Goal: Navigation & Orientation: Find specific page/section

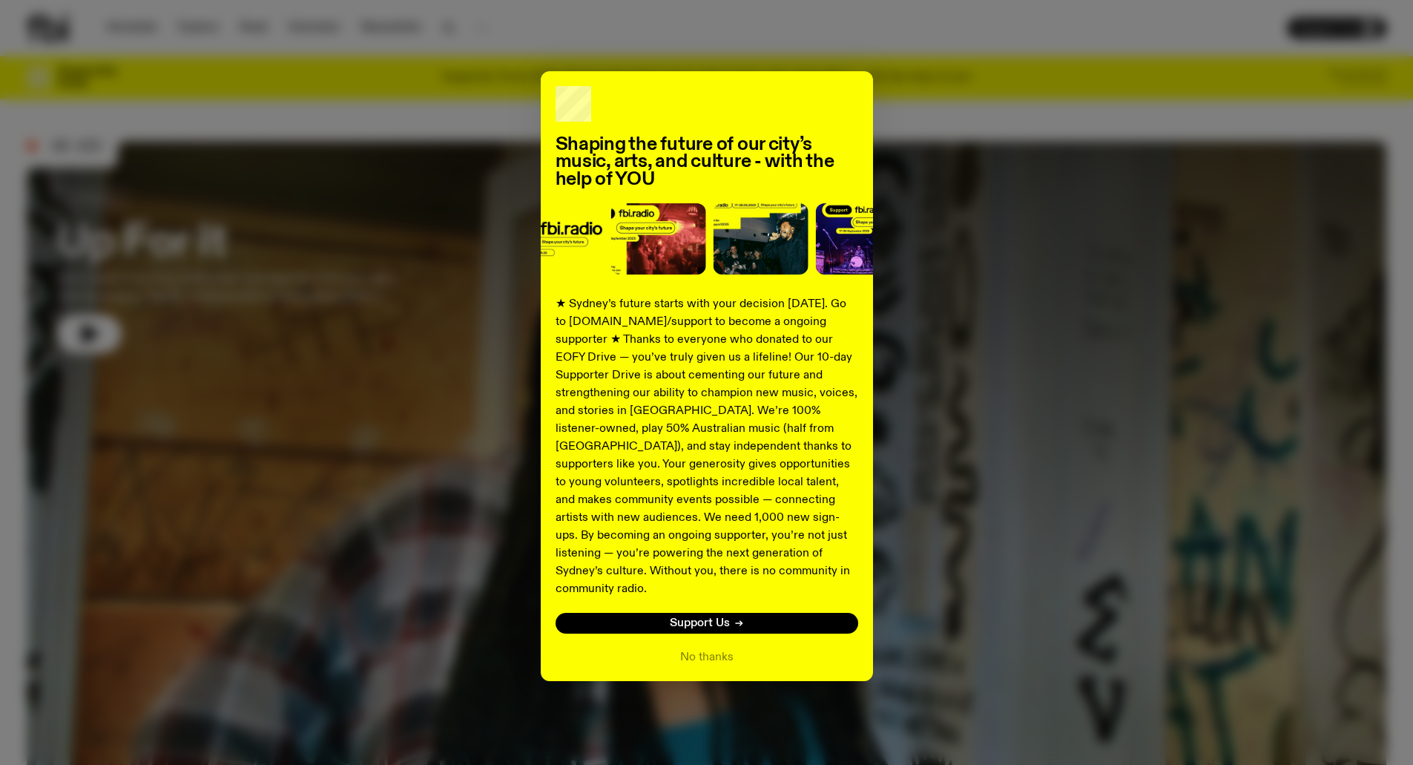
click at [970, 472] on div "Shaping the future of our city’s music, arts, and culture - with the help of YO…" at bounding box center [706, 376] width 1359 height 610
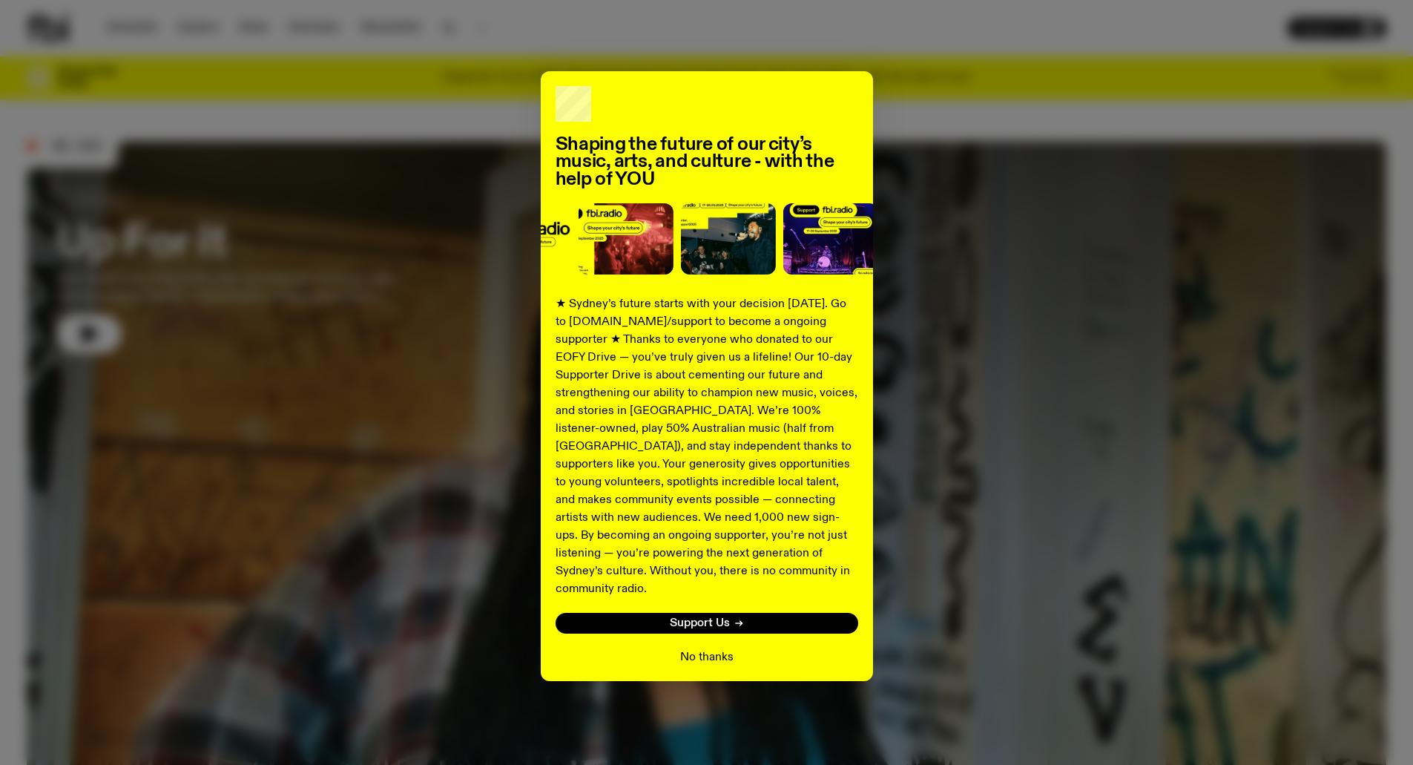
click at [706, 648] on button "No thanks" at bounding box center [706, 657] width 53 height 18
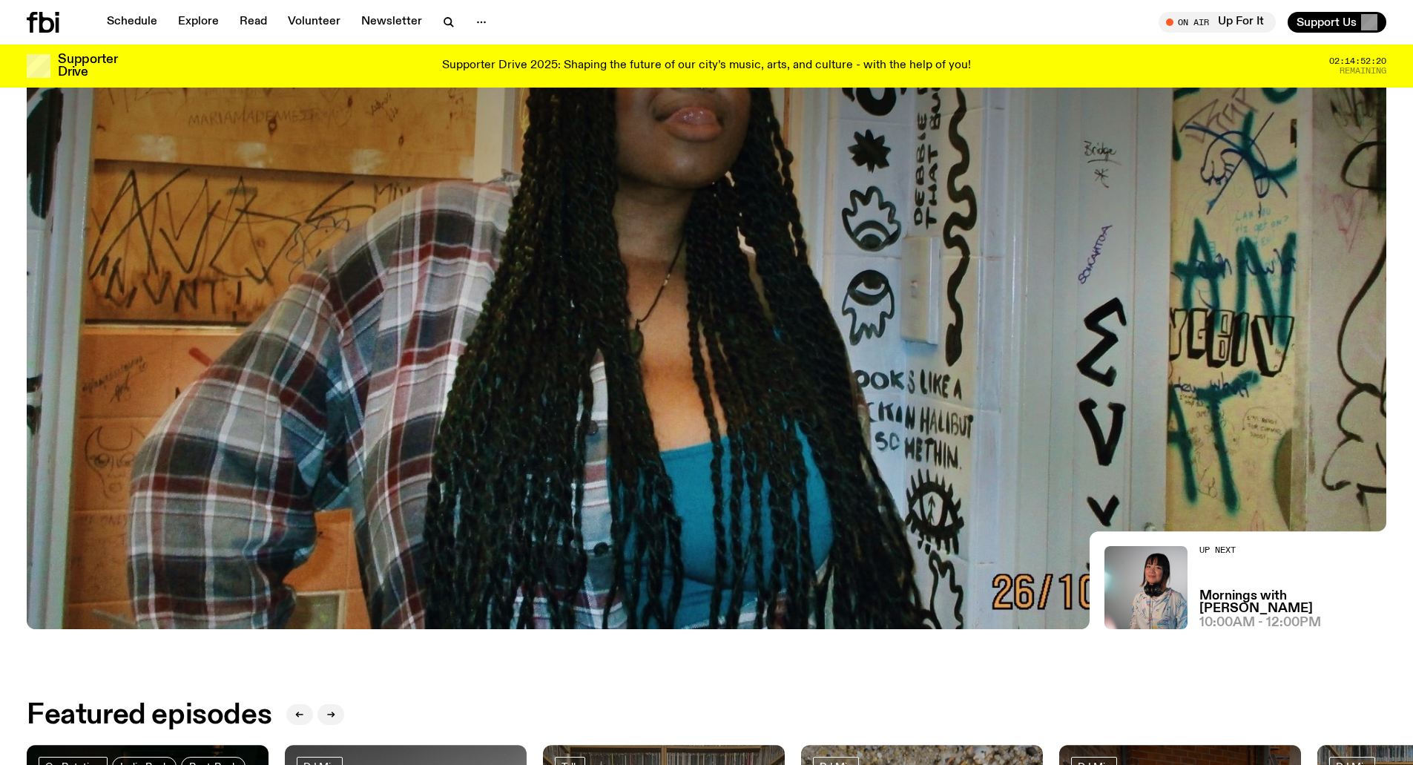
scroll to position [363, 0]
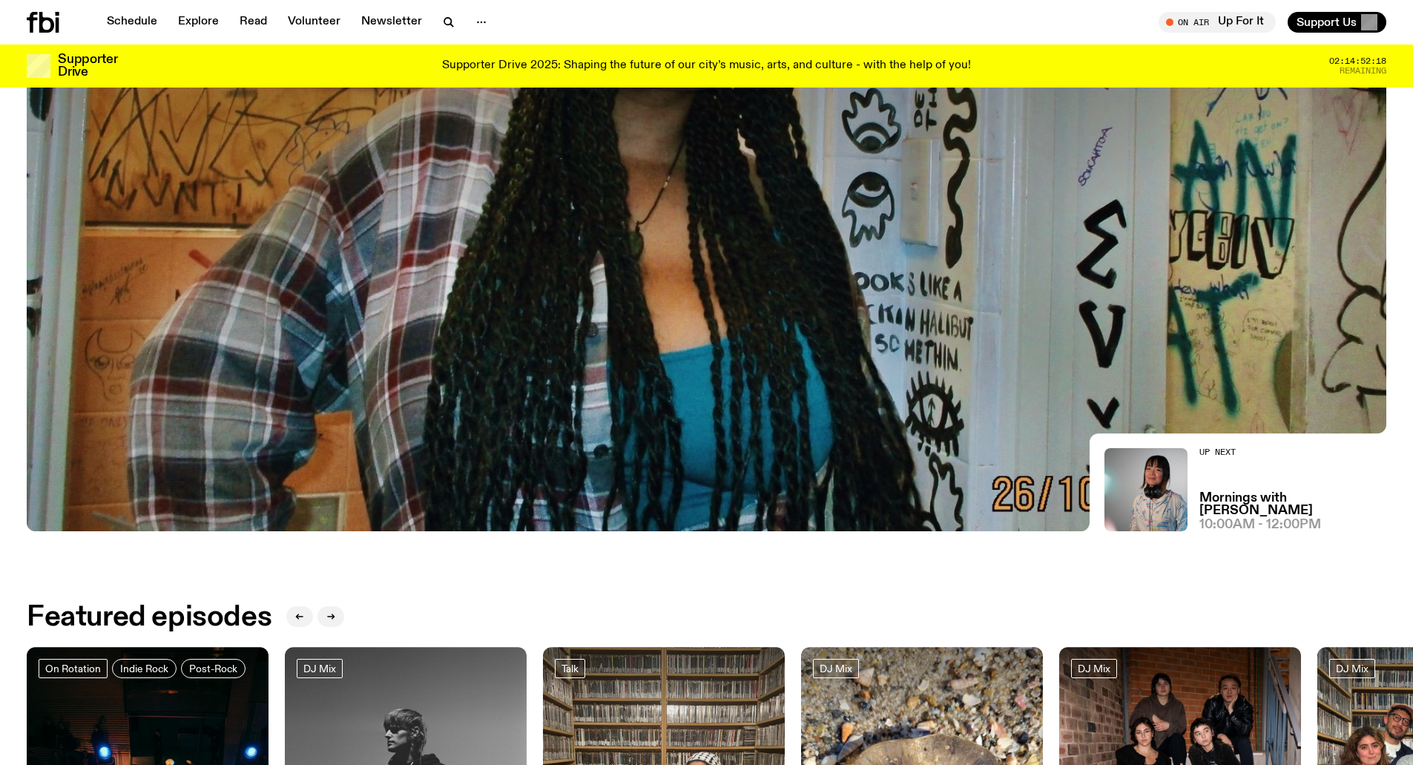
click at [467, 476] on img at bounding box center [706, 148] width 1359 height 765
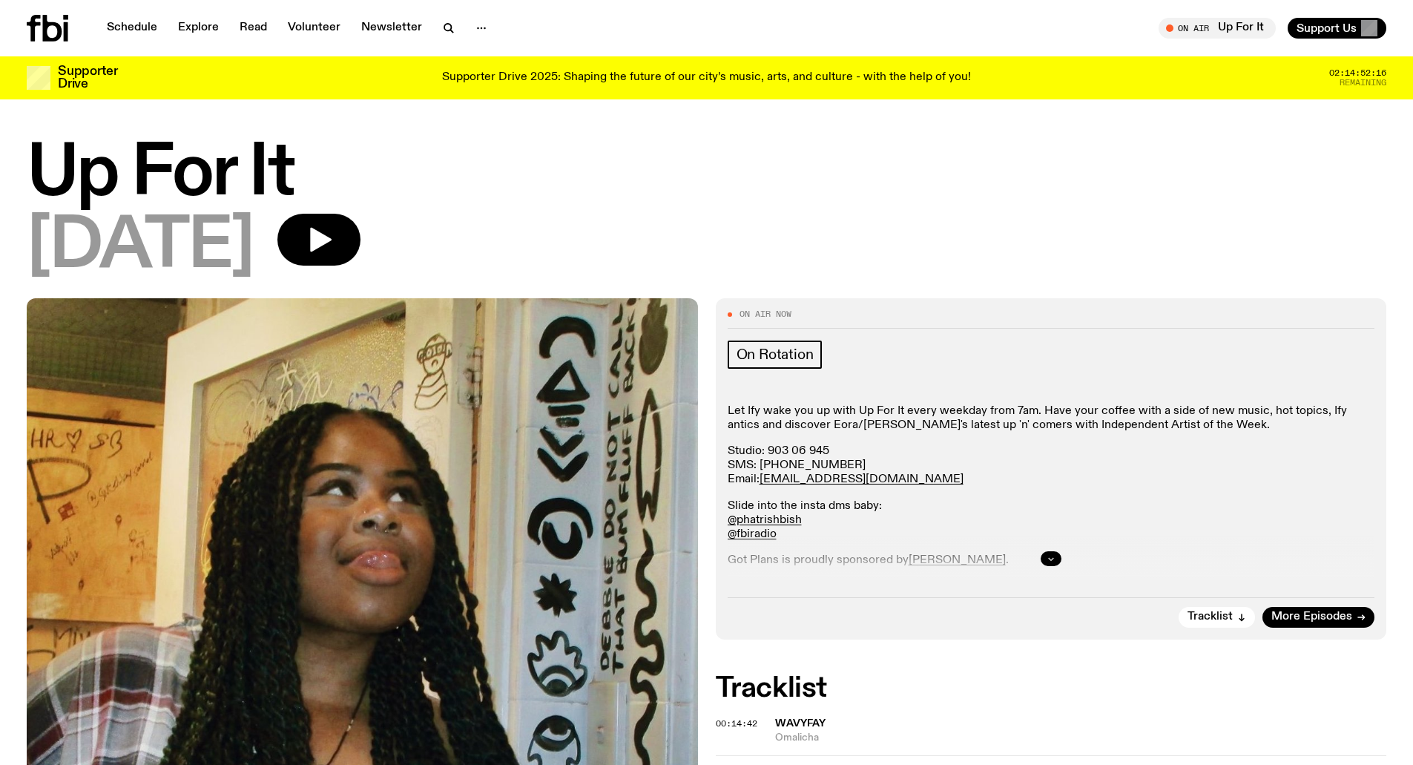
click at [1049, 561] on icon "button" at bounding box center [1050, 558] width 9 height 9
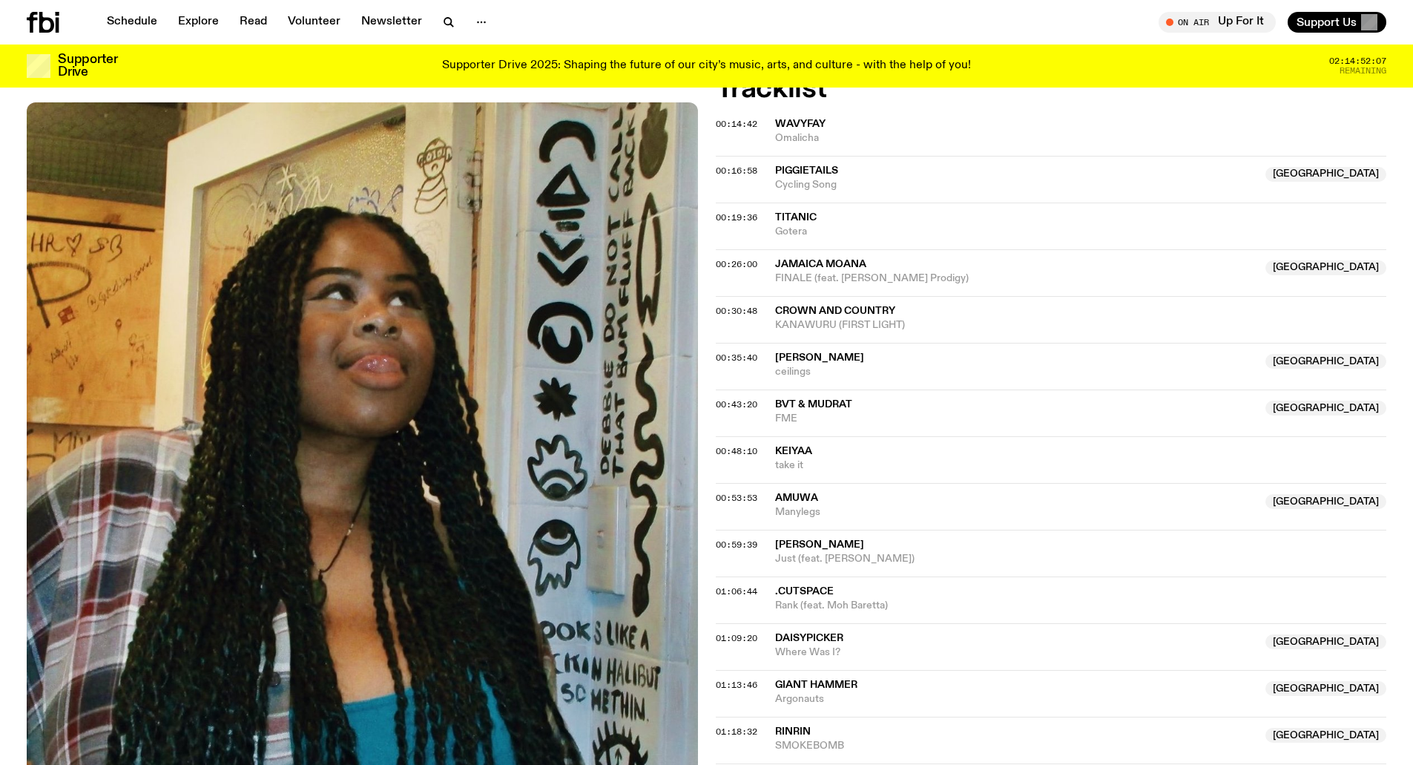
scroll to position [659, 0]
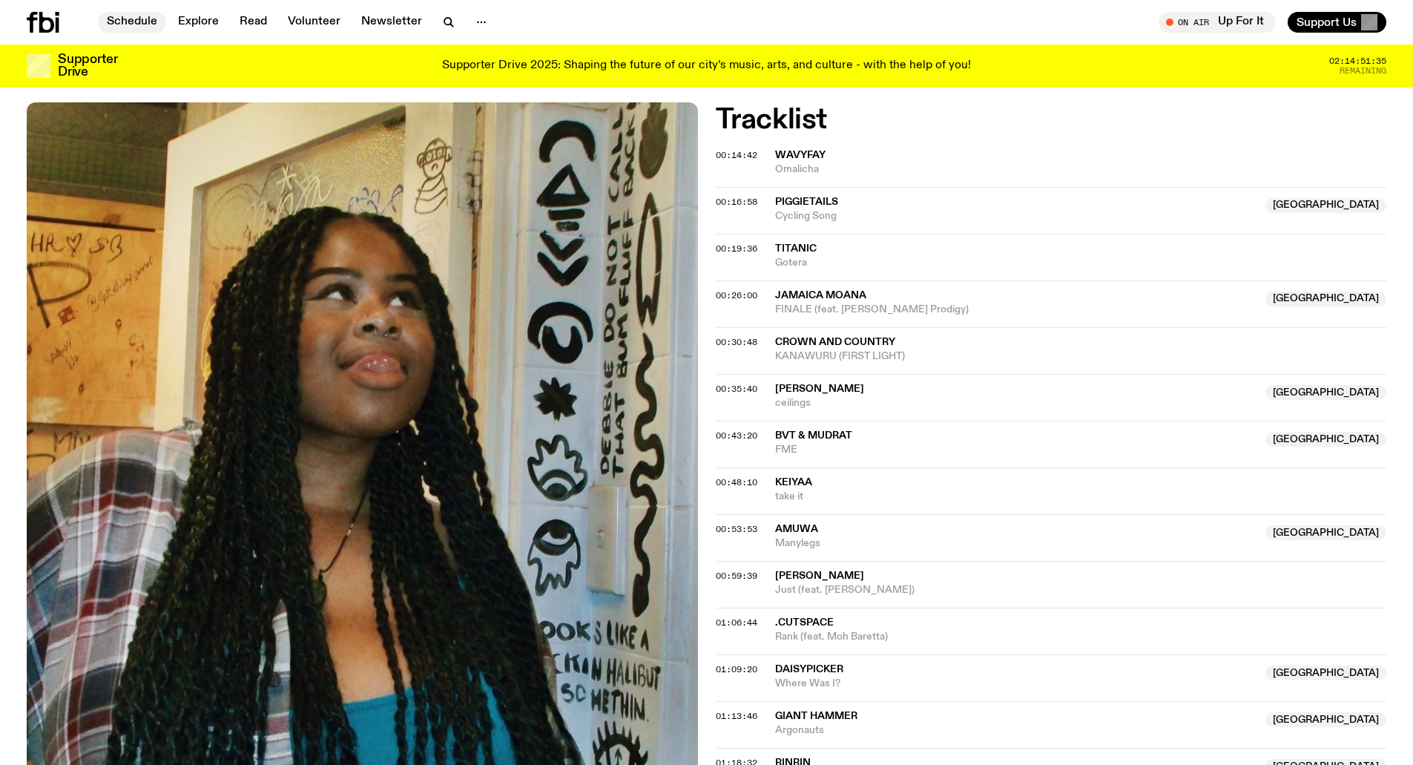
click at [113, 25] on link "Schedule" at bounding box center [132, 22] width 68 height 21
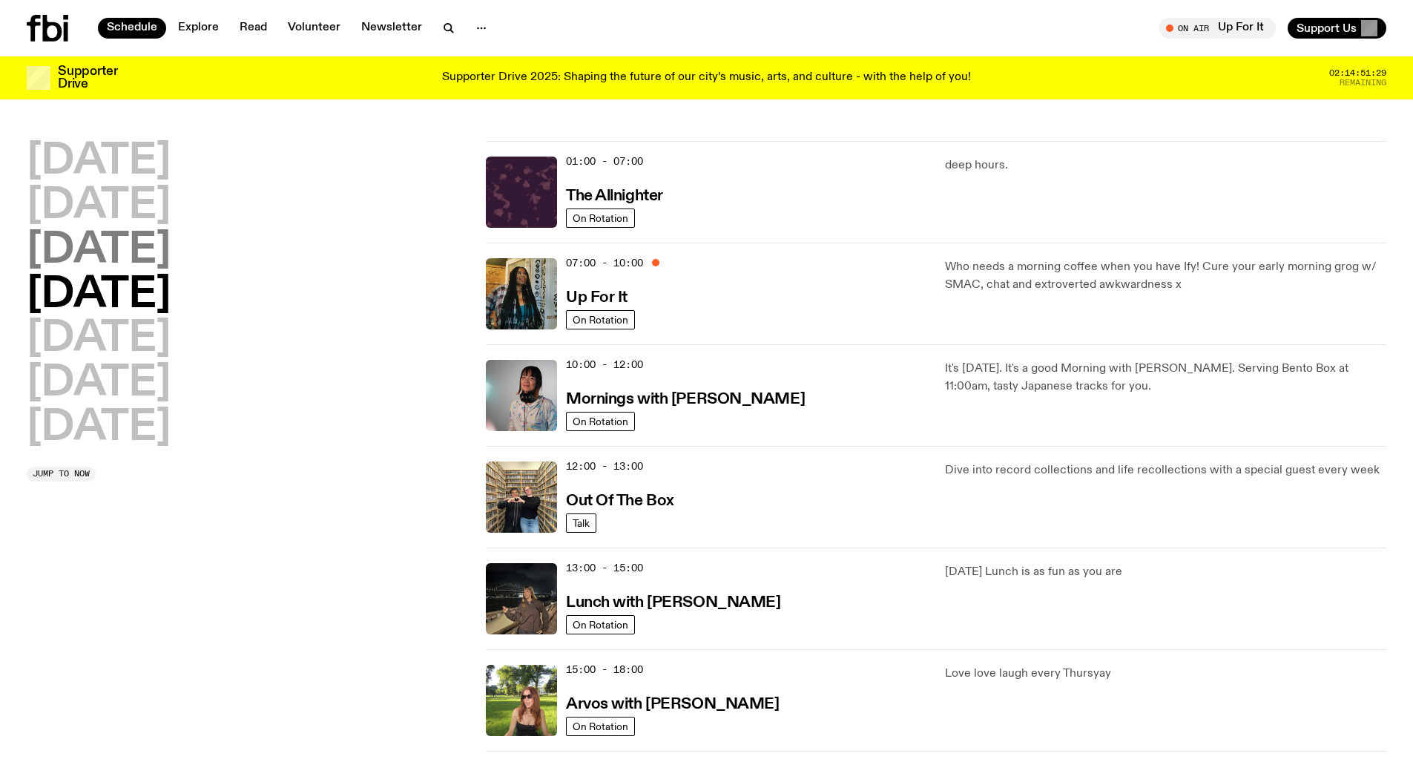
click at [125, 258] on h2 "[DATE]" at bounding box center [99, 251] width 144 height 42
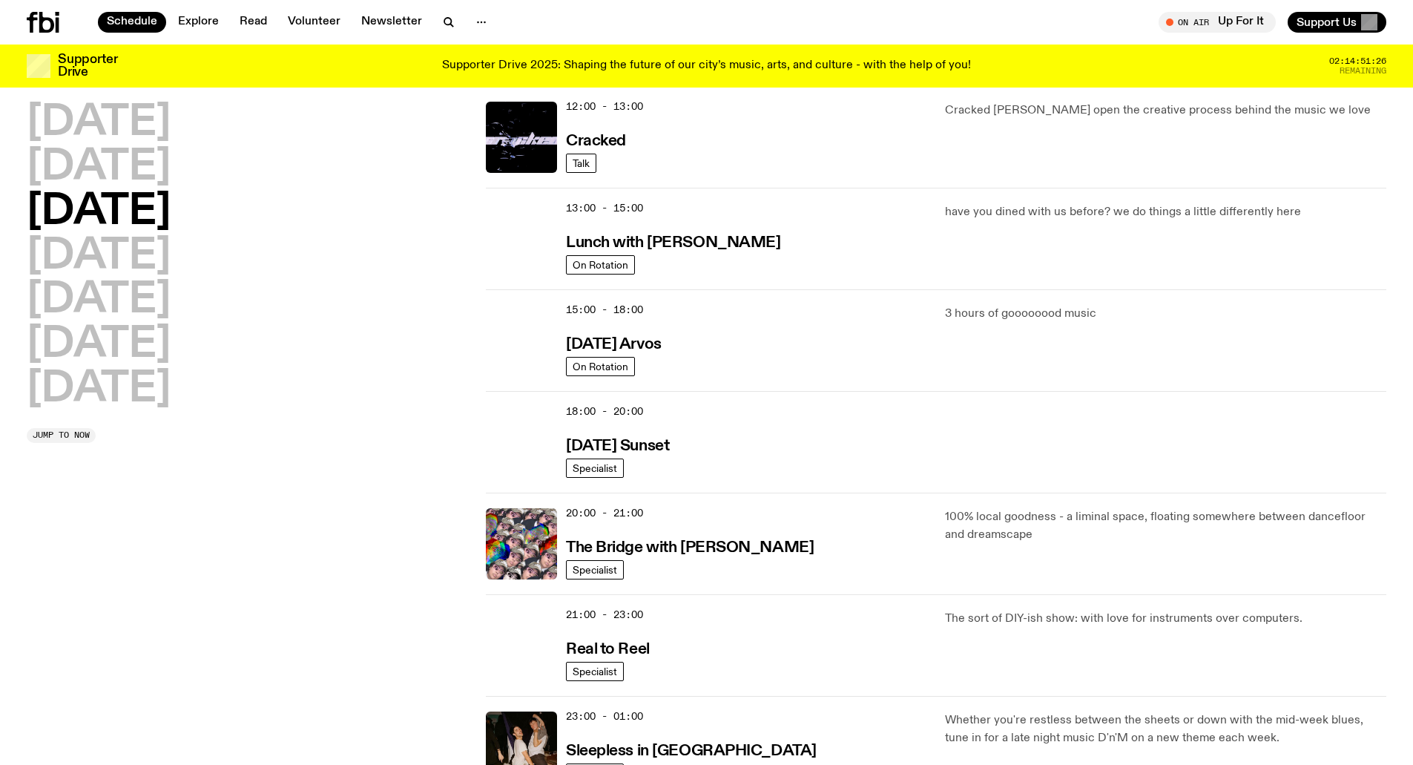
scroll to position [487, 0]
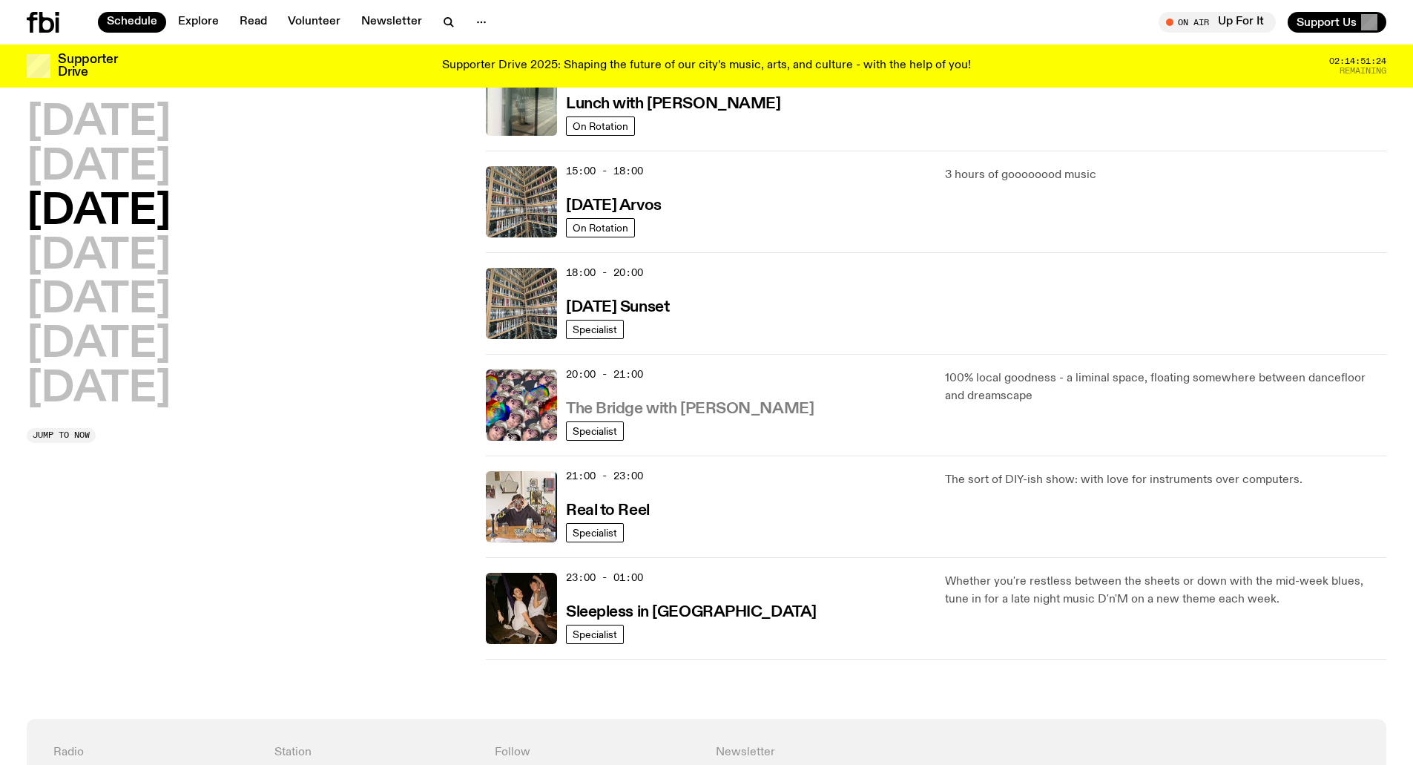
click at [730, 406] on h3 "The Bridge with [PERSON_NAME]" at bounding box center [690, 409] width 248 height 16
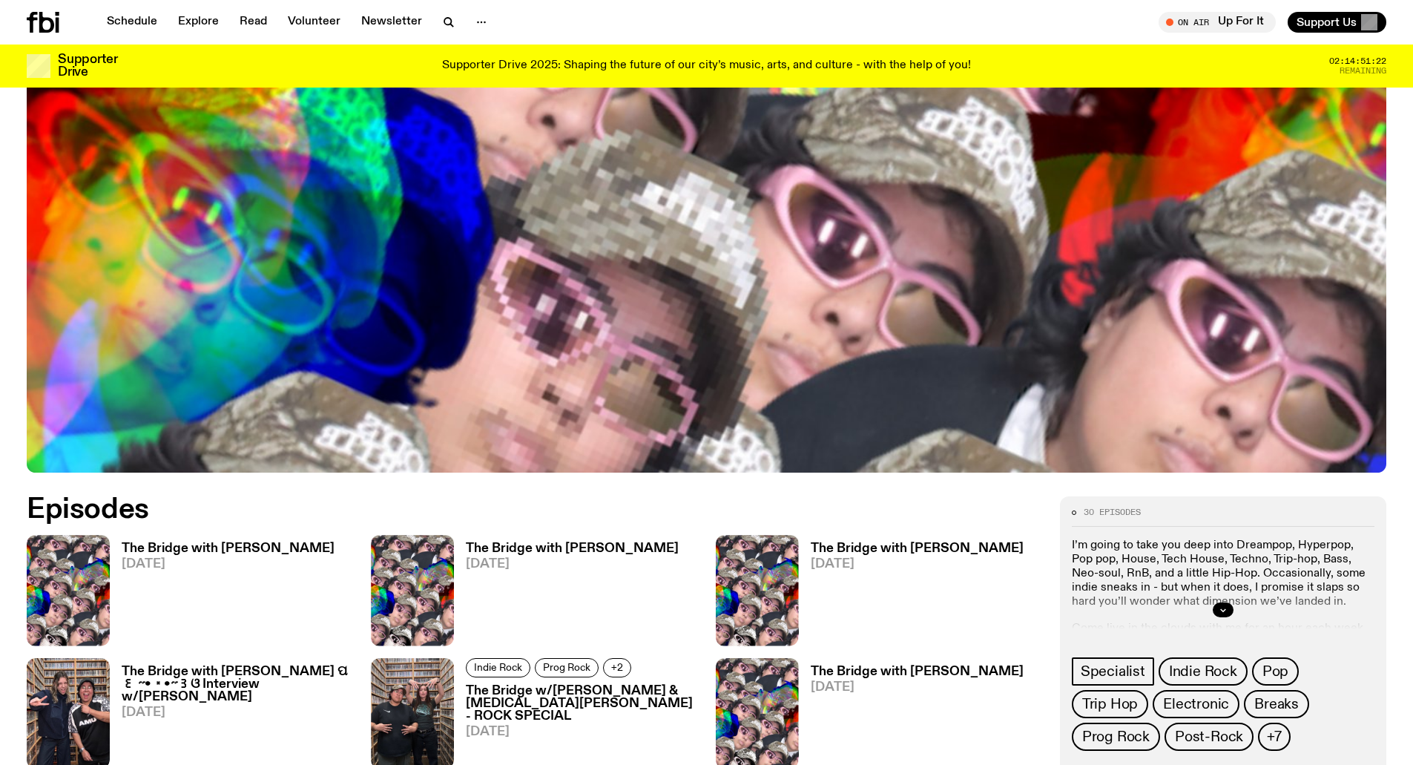
scroll to position [508, 0]
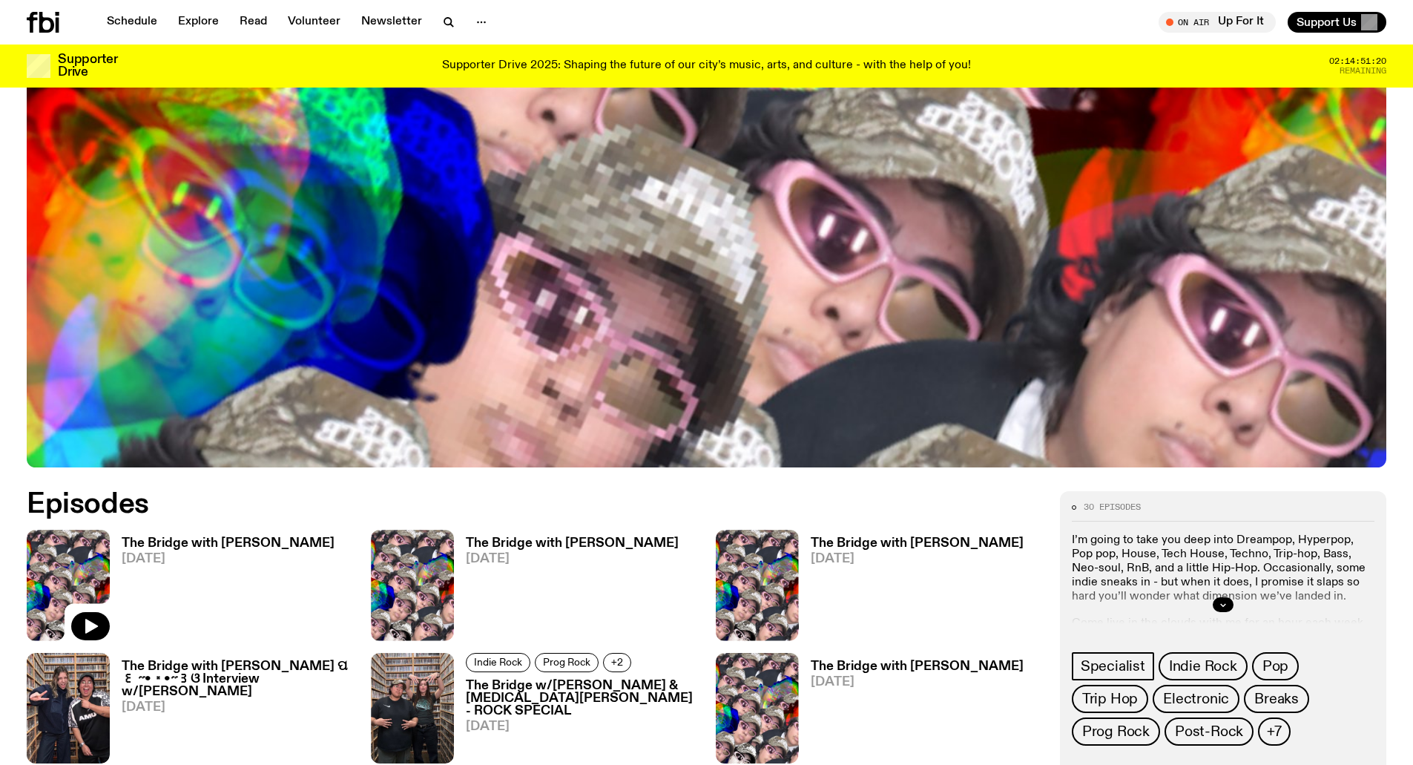
click at [76, 558] on img at bounding box center [68, 585] width 83 height 111
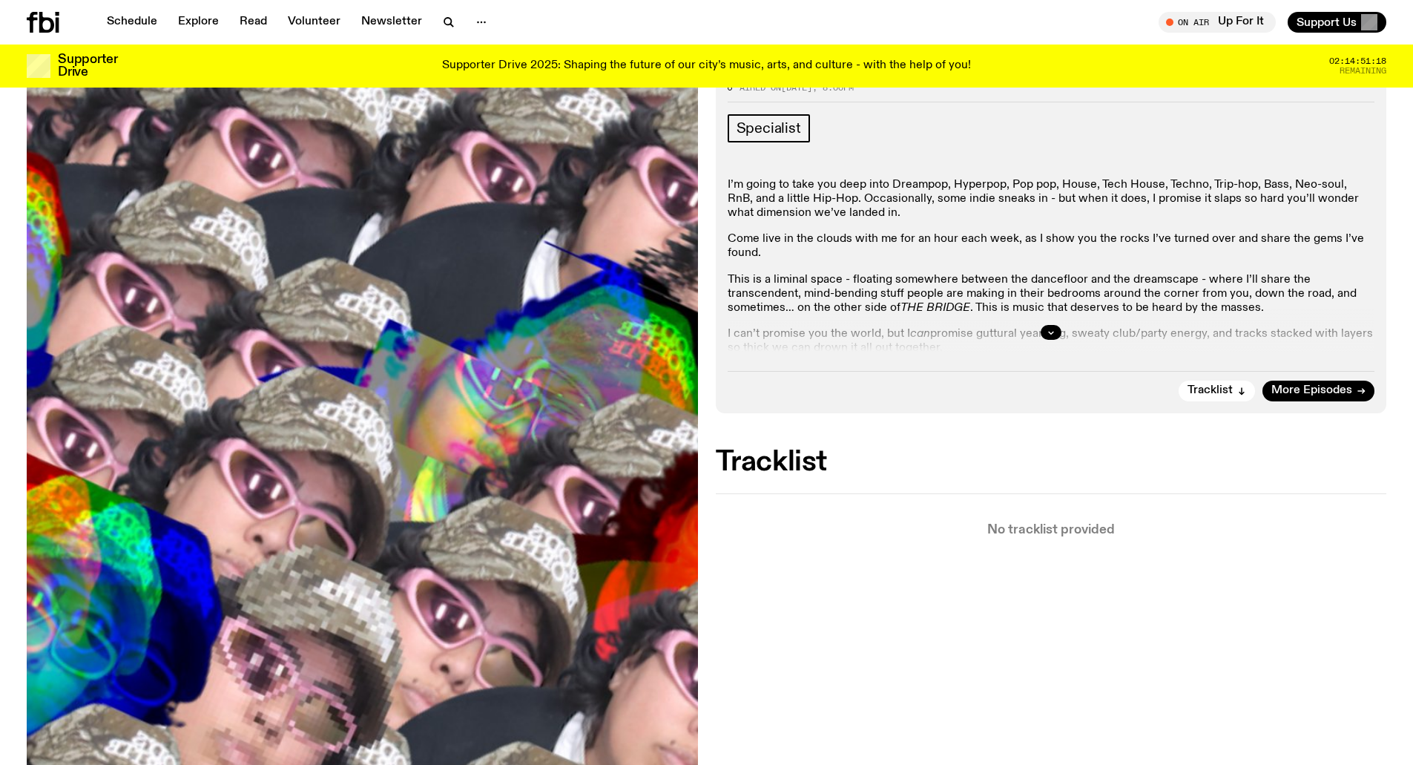
scroll to position [213, 0]
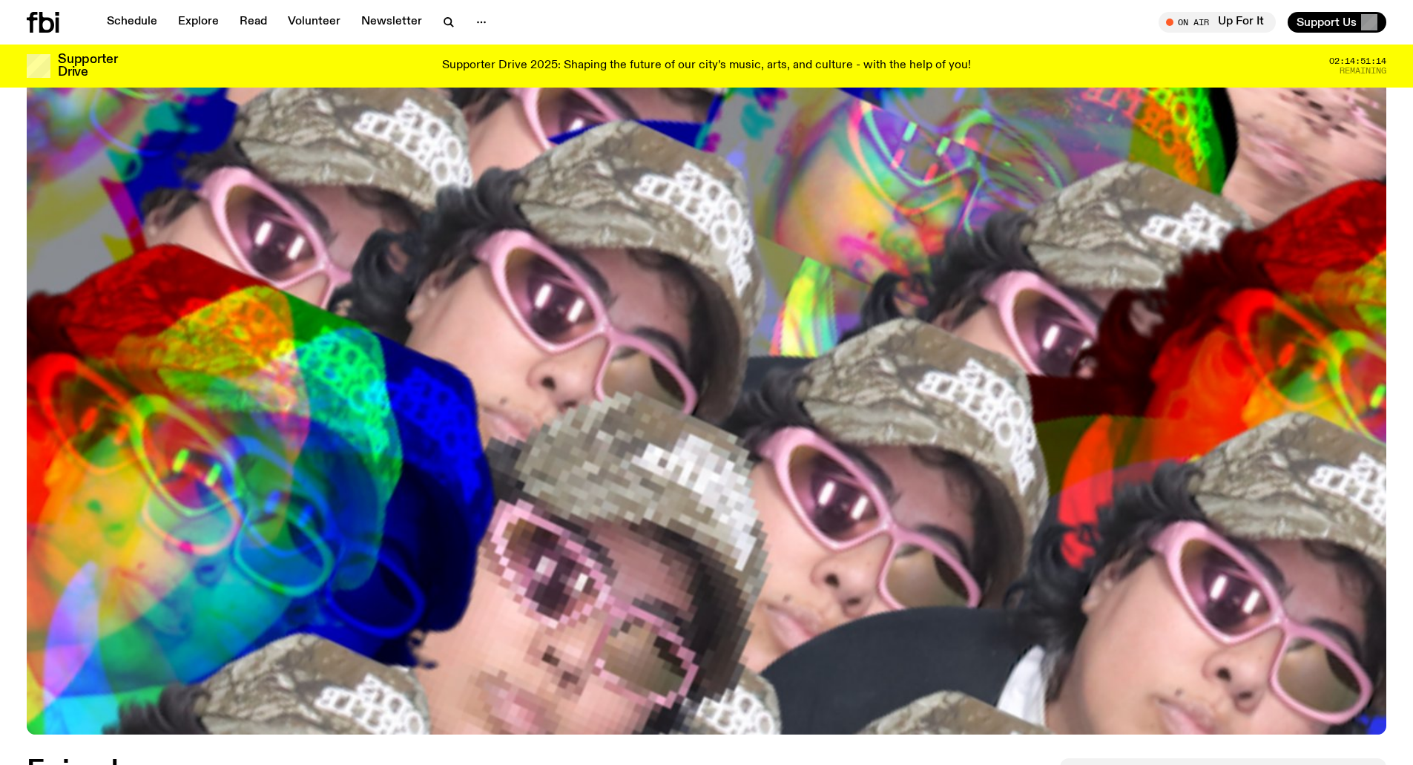
scroll to position [211, 0]
